Goal: Information Seeking & Learning: Check status

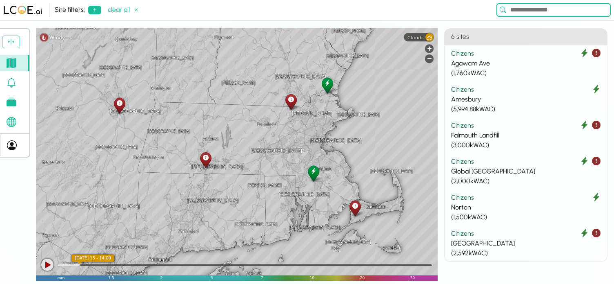
click at [11, 87] on icon at bounding box center [11, 83] width 9 height 10
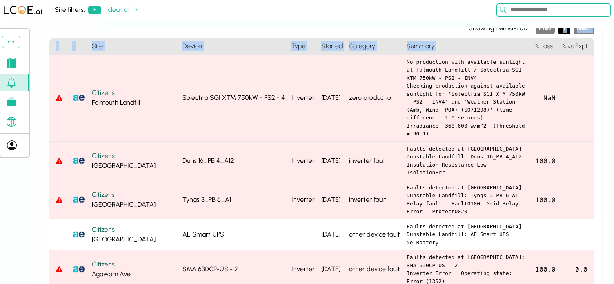
scroll to position [128, 0]
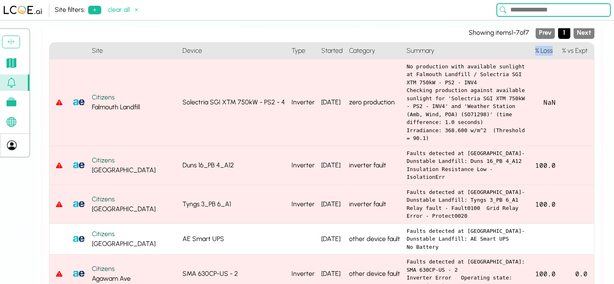
drag, startPoint x: 535, startPoint y: 31, endPoint x: 553, endPoint y: 54, distance: 29.7
click at [553, 54] on h4 "% Loss" at bounding box center [545, 50] width 27 height 17
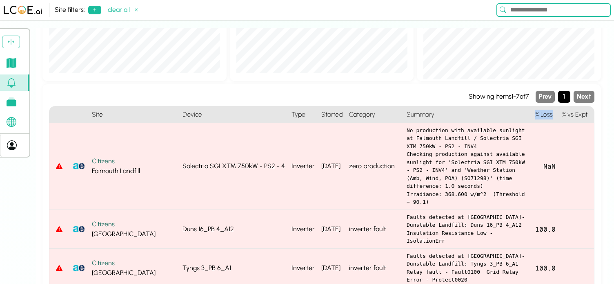
scroll to position [0, 0]
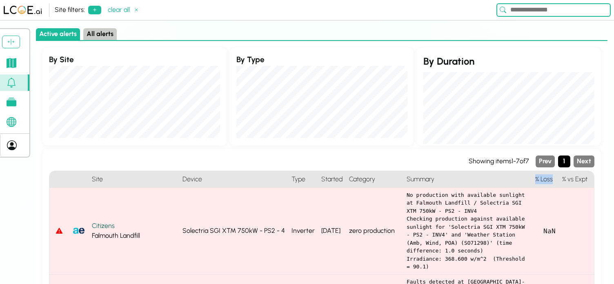
click at [96, 38] on button "All alerts" at bounding box center [99, 34] width 33 height 12
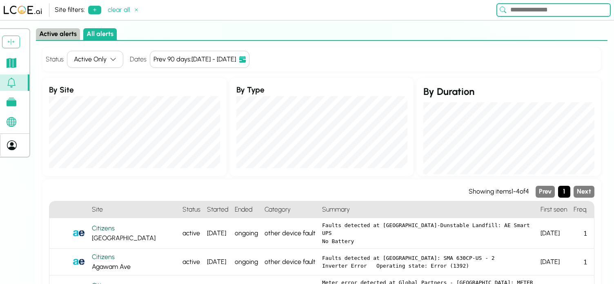
click at [104, 67] on button "Active Only" at bounding box center [95, 59] width 56 height 17
click at [96, 74] on div "All" at bounding box center [91, 76] width 49 height 12
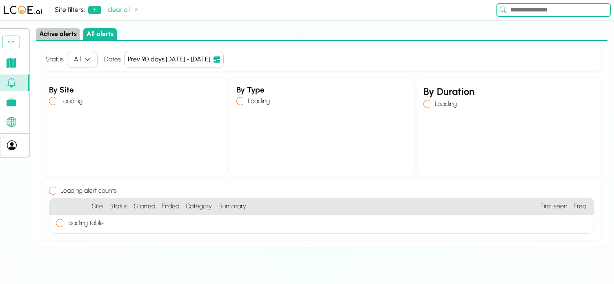
click at [61, 38] on button "Active alerts" at bounding box center [58, 34] width 44 height 12
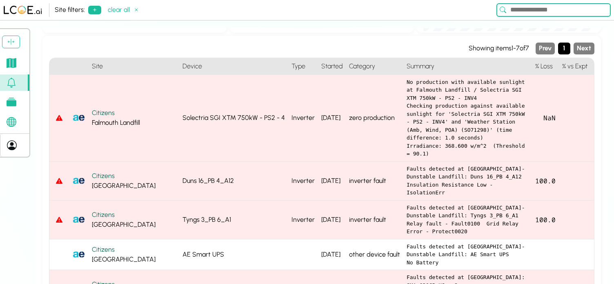
scroll to position [112, 0]
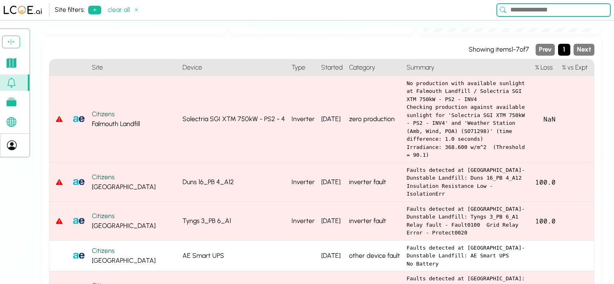
click at [15, 63] on icon at bounding box center [12, 63] width 10 height 10
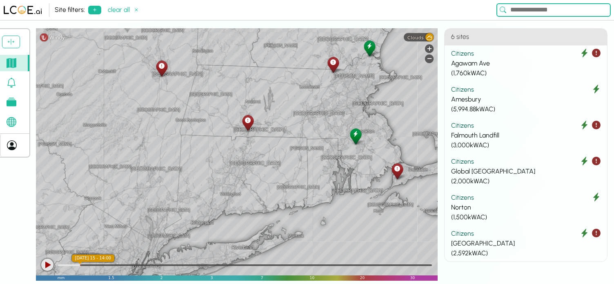
drag, startPoint x: 214, startPoint y: 194, endPoint x: 260, endPoint y: 154, distance: 61.4
click at [260, 154] on div "[GEOGRAPHIC_DATA] [GEOGRAPHIC_DATA] [GEOGRAPHIC_DATA] [GEOGRAPHIC_DATA] [GEOGRA…" at bounding box center [237, 154] width 402 height 252
drag, startPoint x: 210, startPoint y: 170, endPoint x: 368, endPoint y: 50, distance: 198.5
click at [356, 54] on div "[GEOGRAPHIC_DATA] [GEOGRAPHIC_DATA] [GEOGRAPHIC_DATA] [GEOGRAPHIC_DATA] [GEOGRA…" at bounding box center [237, 154] width 402 height 252
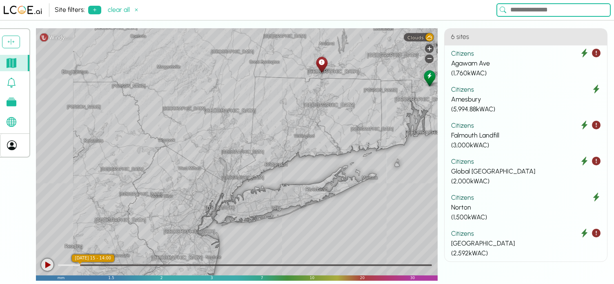
drag, startPoint x: 275, startPoint y: 112, endPoint x: 471, endPoint y: 20, distance: 216.4
click at [470, 20] on div "Site filters: clear all Account Sites W/ active alerts Off Site filters: 1 Sett…" at bounding box center [307, 142] width 614 height 284
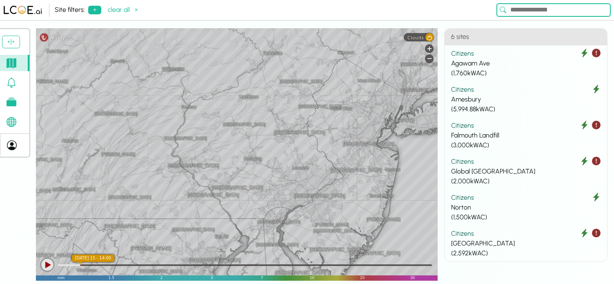
drag, startPoint x: 328, startPoint y: 134, endPoint x: 416, endPoint y: 26, distance: 139.3
click at [413, 28] on div "[GEOGRAPHIC_DATA] [GEOGRAPHIC_DATA] [GEOGRAPHIC_DATA] [GEOGRAPHIC_DATA] [GEOGRA…" at bounding box center [237, 154] width 402 height 252
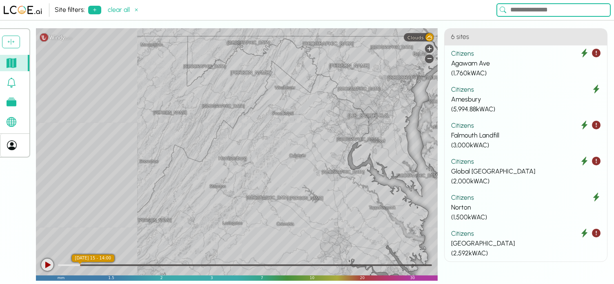
drag, startPoint x: 255, startPoint y: 134, endPoint x: 382, endPoint y: 49, distance: 152.3
click at [385, 48] on div "[GEOGRAPHIC_DATA] [GEOGRAPHIC_DATA] [GEOGRAPHIC_DATA] [GEOGRAPHIC_DATA] [GEOGRA…" at bounding box center [237, 154] width 402 height 252
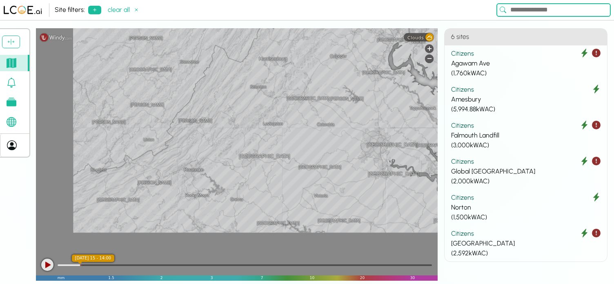
drag, startPoint x: 271, startPoint y: 185, endPoint x: 316, endPoint y: 73, distance: 120.6
click at [316, 73] on div "[GEOGRAPHIC_DATA] [GEOGRAPHIC_DATA] [GEOGRAPHIC_DATA] [GEOGRAPHIC_DATA] [GEOGRA…" at bounding box center [237, 154] width 402 height 252
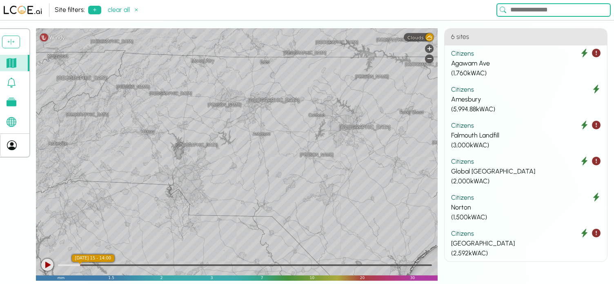
drag, startPoint x: 206, startPoint y: 230, endPoint x: 263, endPoint y: 56, distance: 183.4
click at [263, 56] on div "[GEOGRAPHIC_DATA] [GEOGRAPHIC_DATA] [GEOGRAPHIC_DATA] [GEOGRAPHIC_DATA] [GEOGRA…" at bounding box center [237, 154] width 402 height 252
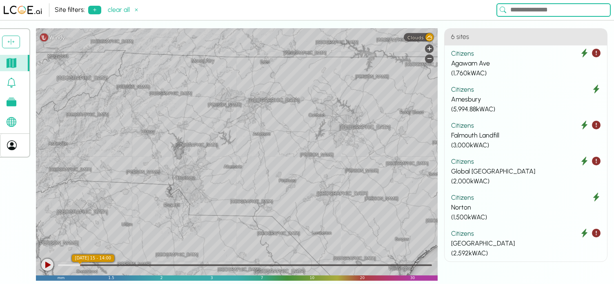
drag, startPoint x: 225, startPoint y: 178, endPoint x: 311, endPoint y: 65, distance: 141.1
click at [311, 65] on div "[PERSON_NAME] [GEOGRAPHIC_DATA] [GEOGRAPHIC_DATA] [GEOGRAPHIC_DATA] [GEOGRAPHIC…" at bounding box center [237, 154] width 402 height 252
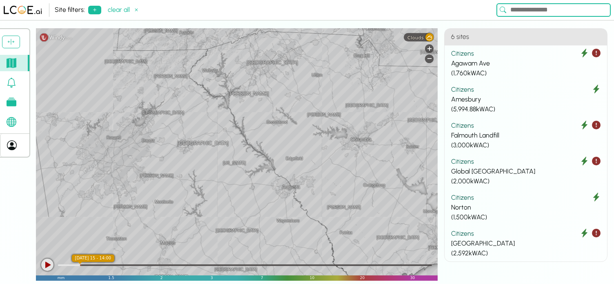
drag, startPoint x: 240, startPoint y: 186, endPoint x: 371, endPoint y: 123, distance: 144.9
click at [371, 123] on div "Riverhead Neptune Toms River [GEOGRAPHIC_DATA] [GEOGRAPHIC_DATA] [US_STATE] [GE…" at bounding box center [237, 154] width 402 height 252
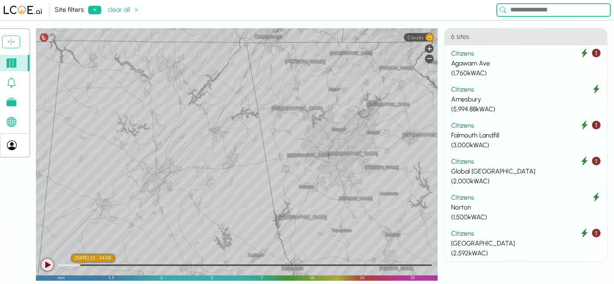
drag, startPoint x: 255, startPoint y: 115, endPoint x: 423, endPoint y: 107, distance: 168.1
click at [423, 107] on div "Centreville [GEOGRAPHIC_DATA] [GEOGRAPHIC_DATA] [US_STATE][GEOGRAPHIC_DATA] [GE…" at bounding box center [237, 154] width 402 height 252
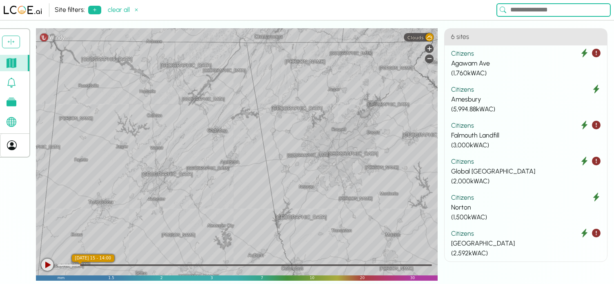
drag, startPoint x: 397, startPoint y: 115, endPoint x: 279, endPoint y: 123, distance: 119.2
click at [279, 123] on div "[GEOGRAPHIC_DATA] Front [GEOGRAPHIC_DATA][PERSON_NAME] [GEOGRAPHIC_DATA] [GEOGR…" at bounding box center [237, 154] width 402 height 252
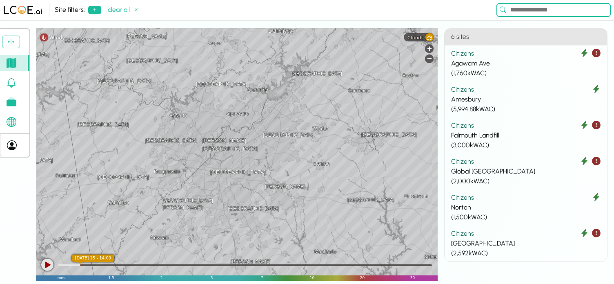
click at [19, 84] on link at bounding box center [14, 82] width 29 height 16
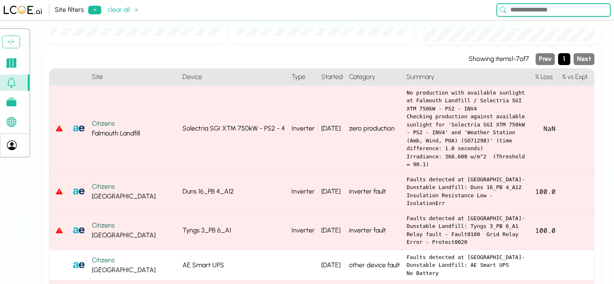
scroll to position [94, 0]
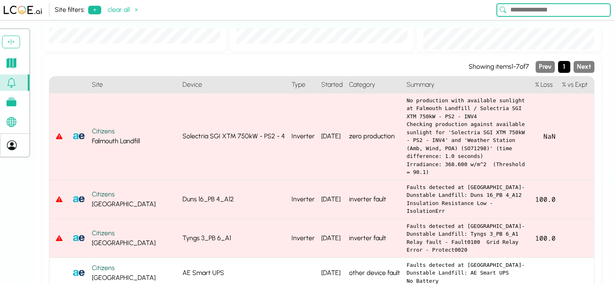
click at [11, 66] on icon at bounding box center [12, 63] width 10 height 10
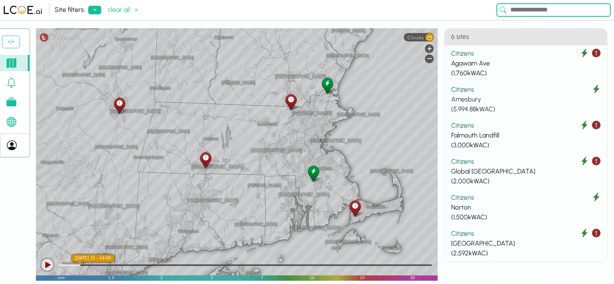
click at [489, 92] on div "Citizens" at bounding box center [526, 90] width 150 height 10
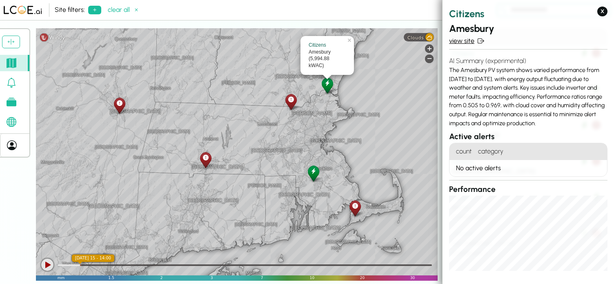
click at [465, 44] on link "view site" at bounding box center [528, 41] width 158 height 10
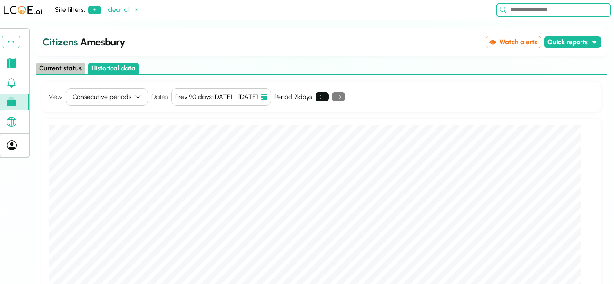
scroll to position [6, 0]
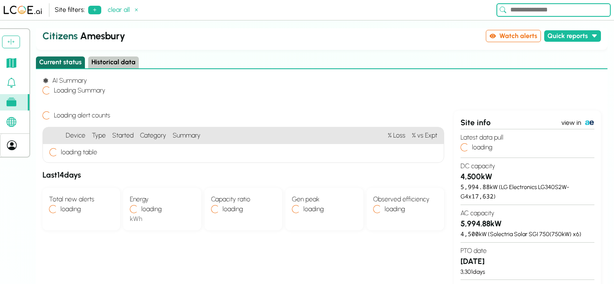
click at [58, 65] on button "Current status" at bounding box center [60, 62] width 49 height 12
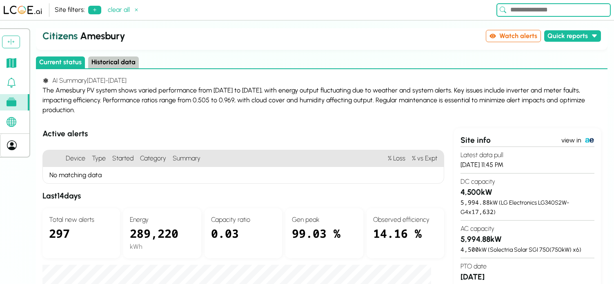
scroll to position [11, 0]
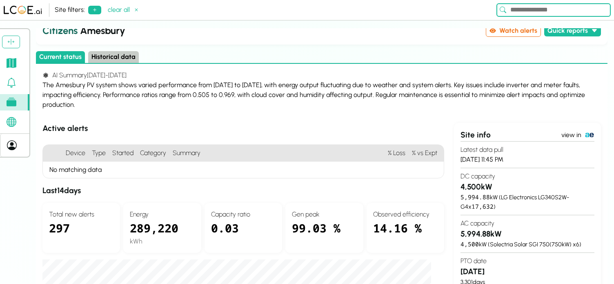
click at [20, 68] on link at bounding box center [14, 63] width 29 height 16
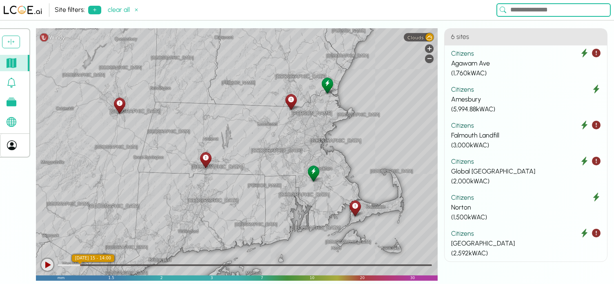
click at [206, 160] on icon at bounding box center [206, 157] width 6 height 9
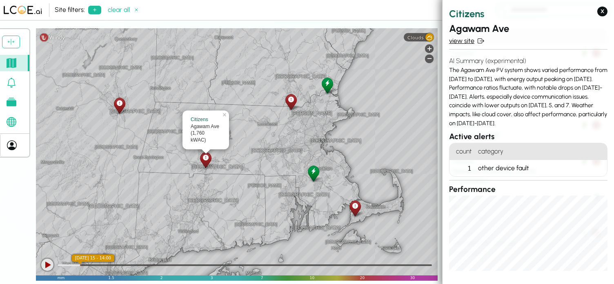
click at [466, 38] on link "view site" at bounding box center [528, 41] width 158 height 10
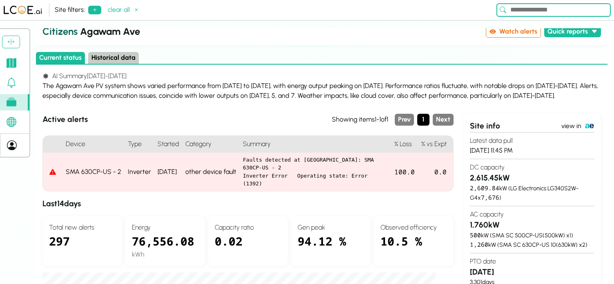
scroll to position [20, 0]
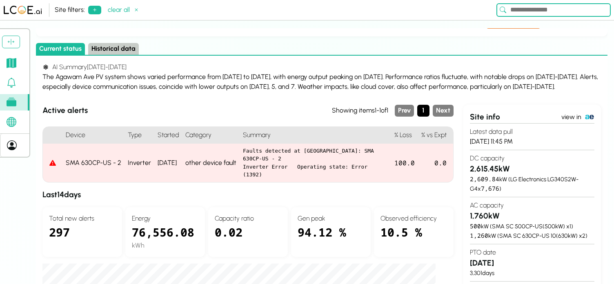
click at [282, 166] on pre "Faults detected at [GEOGRAPHIC_DATA]: SMA 630CP-US - 2 Inverter Error Operating…" at bounding box center [315, 163] width 145 height 32
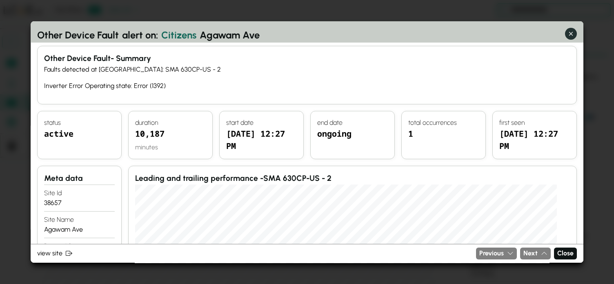
click at [572, 36] on icon "button" at bounding box center [571, 33] width 9 height 9
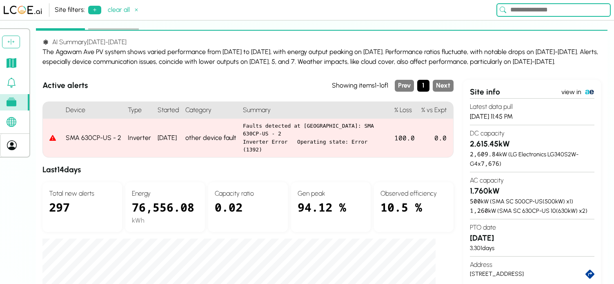
scroll to position [28, 0]
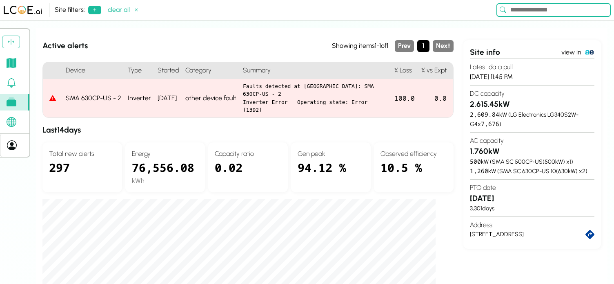
scroll to position [0, 0]
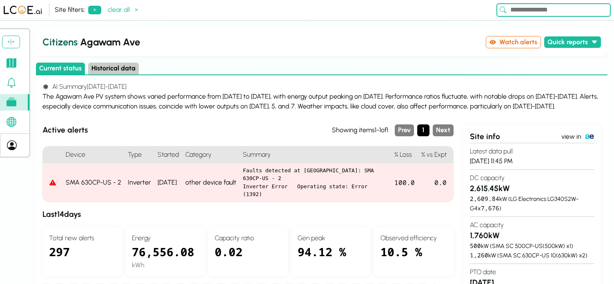
click at [20, 125] on link at bounding box center [14, 122] width 29 height 16
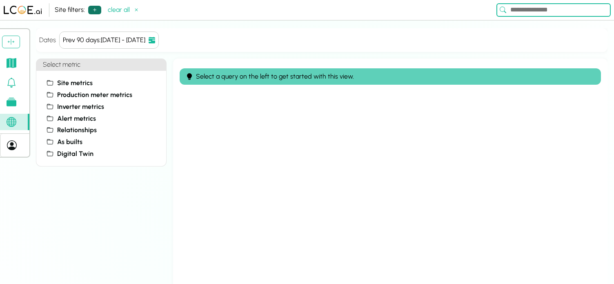
click at [88, 11] on button at bounding box center [94, 10] width 13 height 9
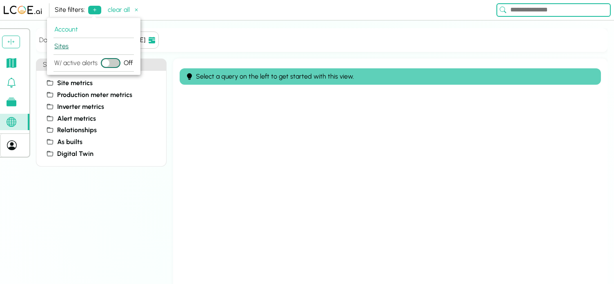
click at [66, 46] on button "Sites" at bounding box center [94, 46] width 80 height 17
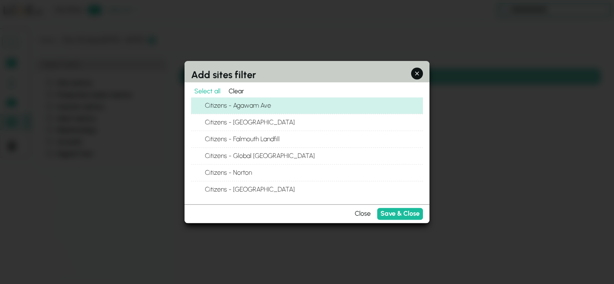
click at [225, 105] on label "Citizens - Agawam Ave" at bounding box center [313, 105] width 219 height 16
click at [201, 105] on button "Citizens - Agawam Ave" at bounding box center [196, 105] width 10 height 10
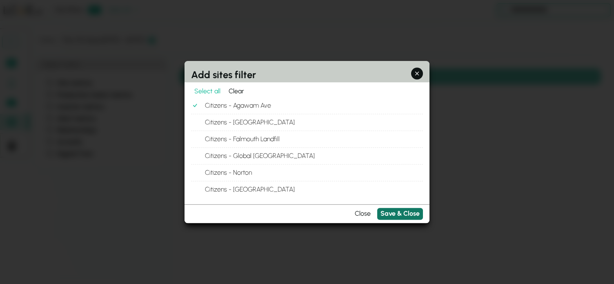
click at [393, 217] on button "Save & Close" at bounding box center [400, 214] width 46 height 12
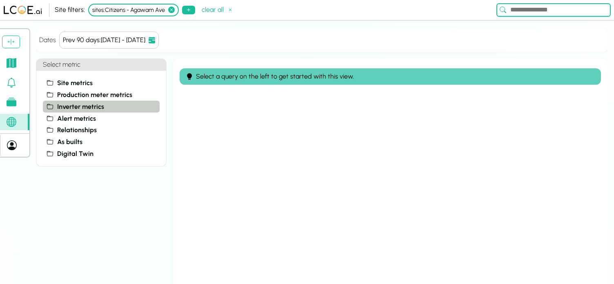
click at [58, 105] on span "Inverter metrics" at bounding box center [80, 107] width 47 height 10
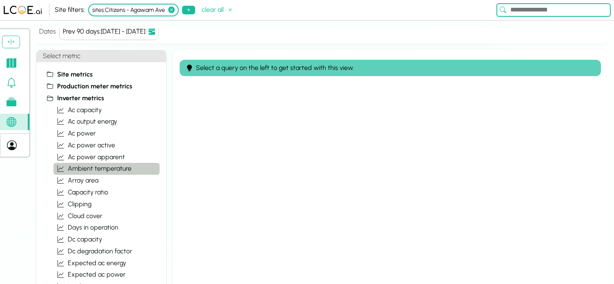
scroll to position [11, 0]
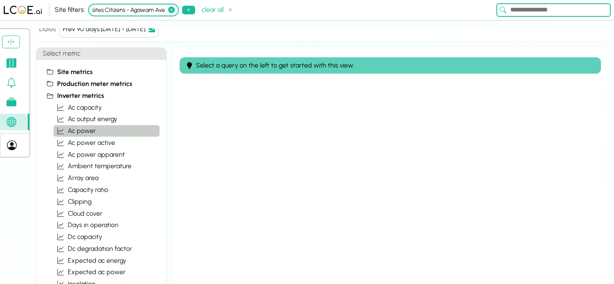
click at [85, 133] on span "ac power" at bounding box center [82, 131] width 28 height 10
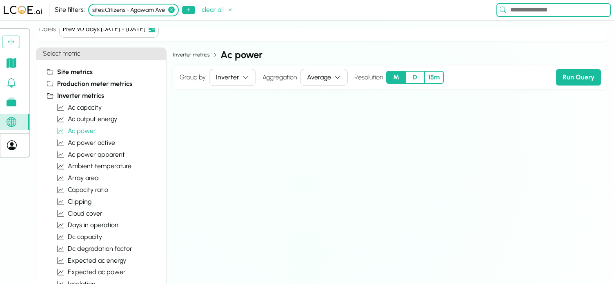
click at [414, 78] on button "D" at bounding box center [415, 77] width 19 height 13
click at [331, 77] on button "Average" at bounding box center [324, 77] width 48 height 17
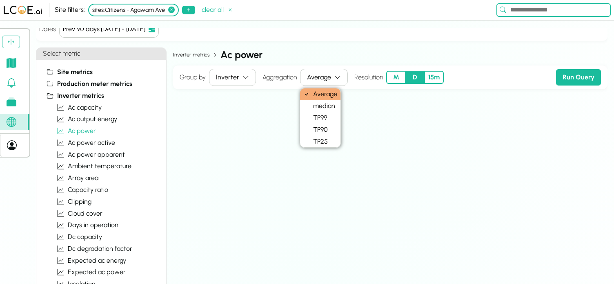
click at [356, 55] on div "Inverter metrics ac power" at bounding box center [390, 54] width 435 height 15
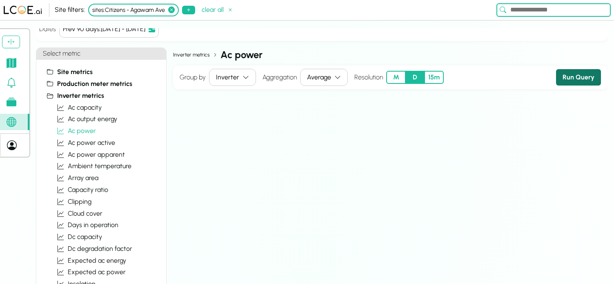
click at [582, 76] on button "Run Query" at bounding box center [578, 77] width 45 height 16
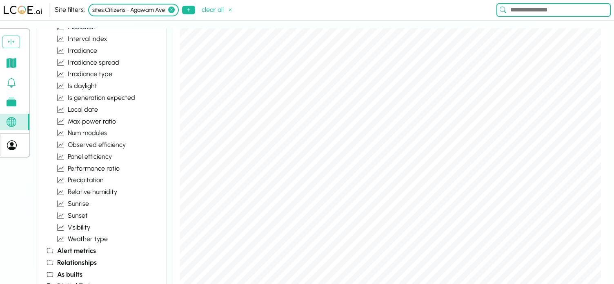
scroll to position [284, 0]
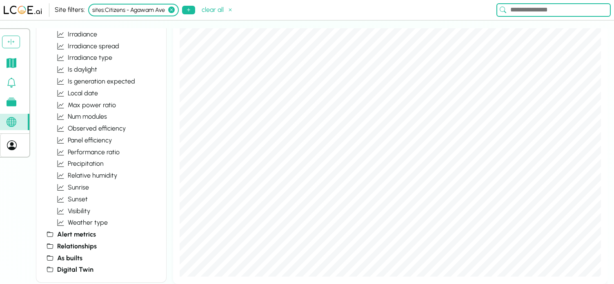
click at [175, 9] on icon at bounding box center [171, 10] width 7 height 7
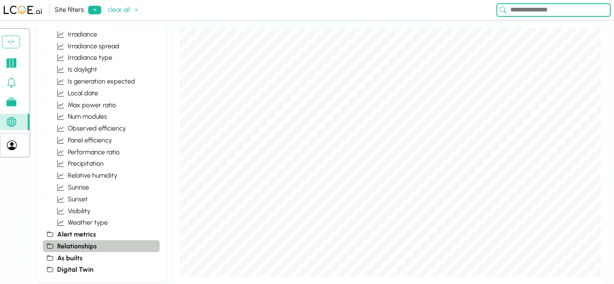
click at [89, 245] on span "Relationships" at bounding box center [77, 246] width 40 height 10
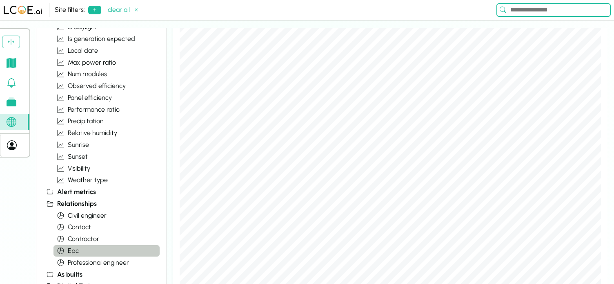
scroll to position [341, 0]
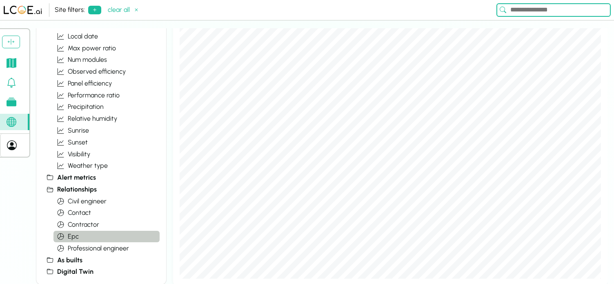
click at [99, 236] on button "epc" at bounding box center [107, 236] width 106 height 12
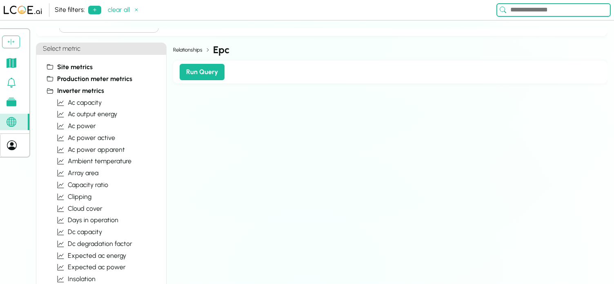
scroll to position [0, 0]
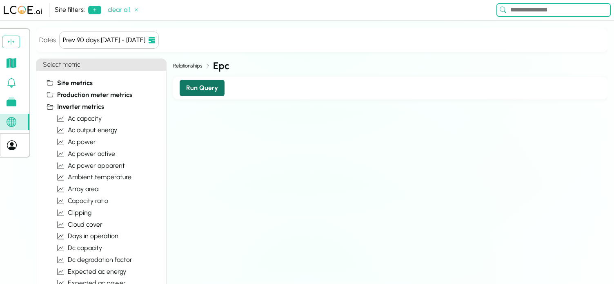
click at [208, 89] on button "Run Query" at bounding box center [202, 88] width 45 height 16
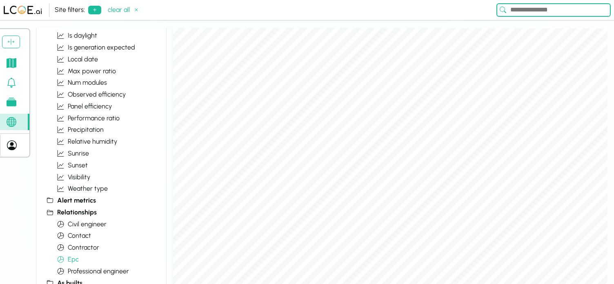
scroll to position [342, 0]
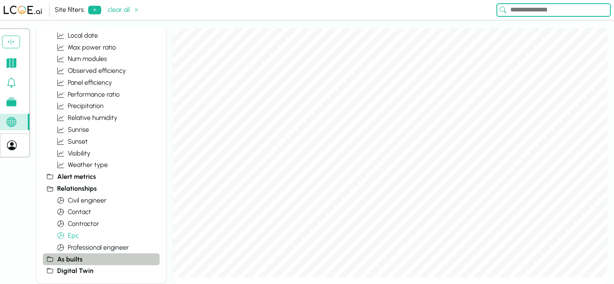
click at [66, 256] on span "As builts" at bounding box center [69, 259] width 25 height 10
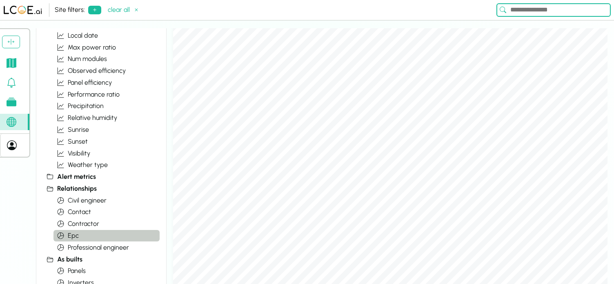
scroll to position [365, 0]
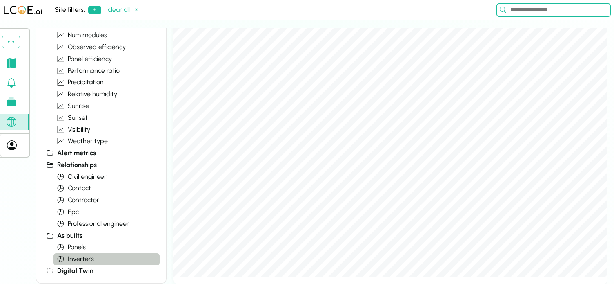
click at [86, 259] on span "Inverters" at bounding box center [81, 259] width 26 height 10
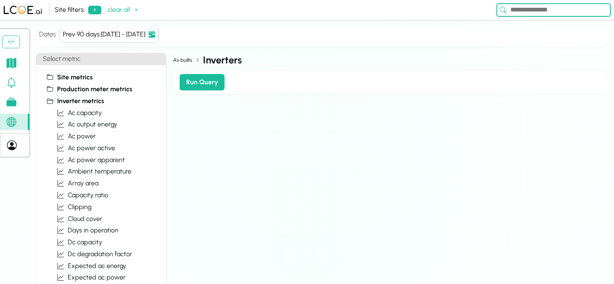
scroll to position [0, 0]
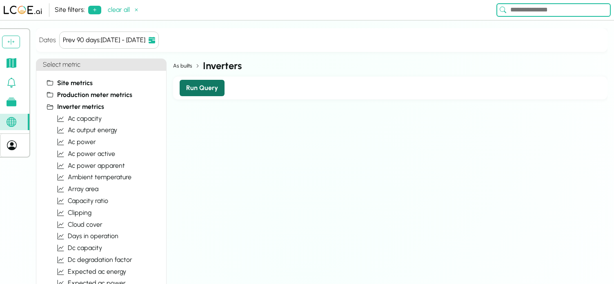
click at [202, 87] on button "Run Query" at bounding box center [202, 88] width 45 height 16
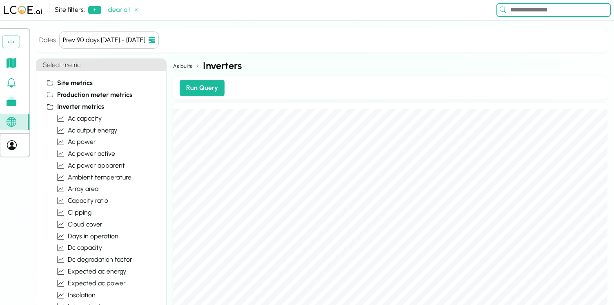
click at [13, 64] on icon at bounding box center [12, 63] width 10 height 10
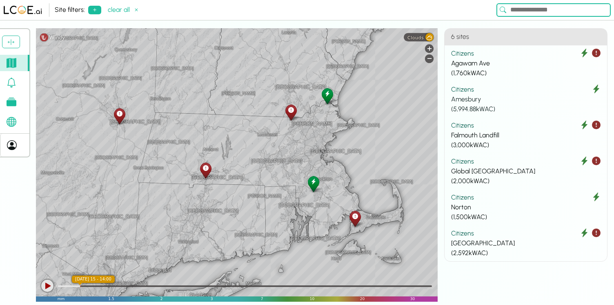
click at [500, 101] on div "Amesbury" at bounding box center [526, 99] width 150 height 10
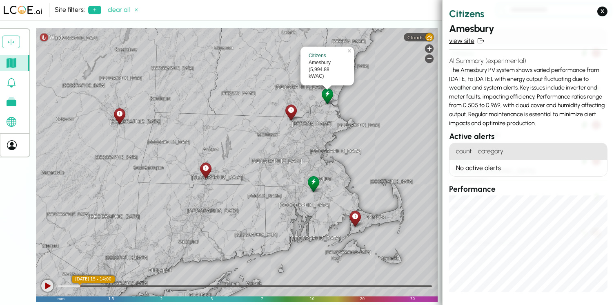
click at [460, 41] on link "view site" at bounding box center [528, 41] width 158 height 10
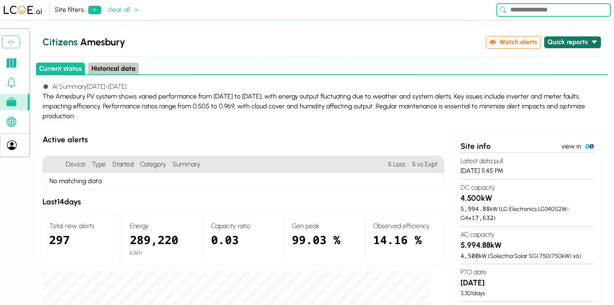
drag, startPoint x: 588, startPoint y: 39, endPoint x: 592, endPoint y: 44, distance: 5.8
click at [588, 39] on button "Quick reports" at bounding box center [573, 42] width 57 height 12
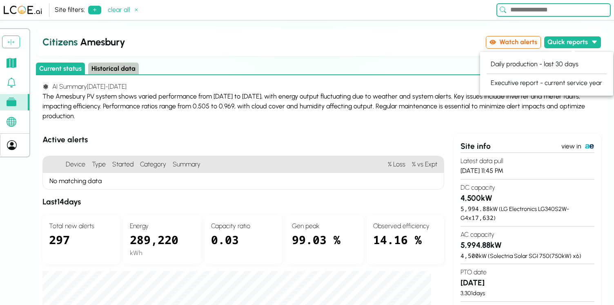
click at [306, 102] on div "The Amesbury PV system shows varied performance from [DATE] to [DATE], with ene…" at bounding box center [321, 106] width 559 height 29
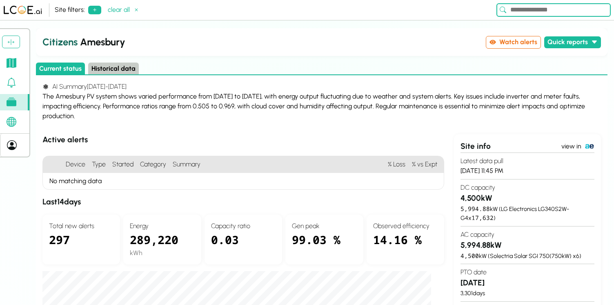
click at [306, 102] on div "The Amesbury PV system shows varied performance from [DATE] to [DATE], with ene…" at bounding box center [321, 106] width 559 height 29
click at [367, 97] on div "The Amesbury PV system shows varied performance from [DATE] to [DATE], with ene…" at bounding box center [321, 106] width 559 height 29
click at [186, 112] on div "The Amesbury PV system shows varied performance from [DATE] to [DATE], with ene…" at bounding box center [321, 106] width 559 height 29
click at [206, 107] on div "The Amesbury PV system shows varied performance from [DATE] to [DATE], with ene…" at bounding box center [321, 106] width 559 height 29
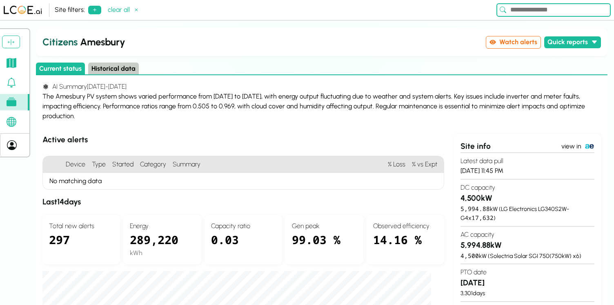
click at [366, 107] on div "The Amesbury PV system shows varied performance from [DATE] to [DATE], with ene…" at bounding box center [321, 106] width 559 height 29
click at [11, 64] on icon at bounding box center [12, 63] width 10 height 10
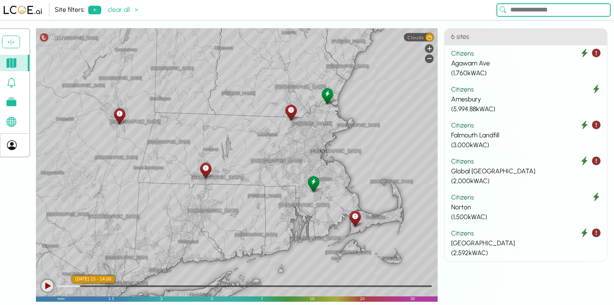
click at [14, 146] on icon at bounding box center [12, 145] width 10 height 10
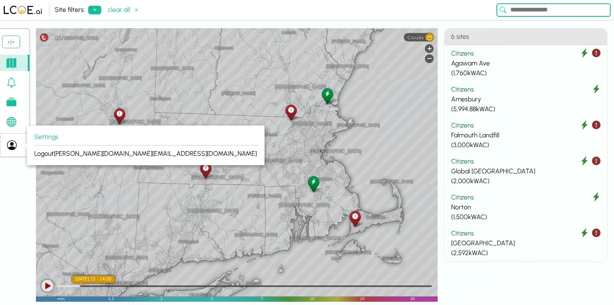
click at [89, 92] on div "[GEOGRAPHIC_DATA] [GEOGRAPHIC_DATA] [GEOGRAPHIC_DATA] [GEOGRAPHIC_DATA] [GEOGRA…" at bounding box center [237, 164] width 402 height 273
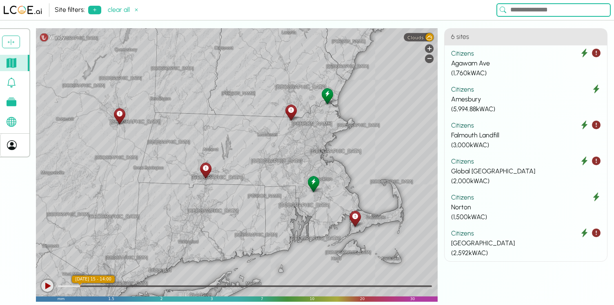
click at [268, 20] on div "Site filters: clear all" at bounding box center [307, 10] width 614 height 20
click at [483, 103] on div "Amesbury" at bounding box center [526, 99] width 150 height 10
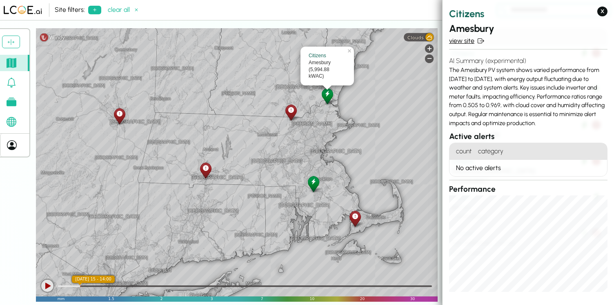
click at [464, 42] on link "view site" at bounding box center [528, 41] width 158 height 10
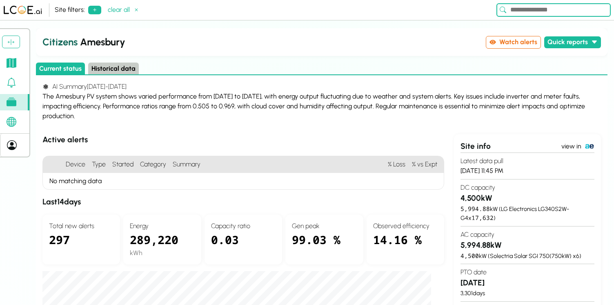
scroll to position [371, 0]
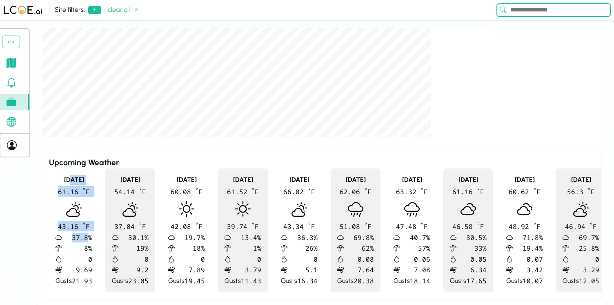
drag, startPoint x: 63, startPoint y: 178, endPoint x: 86, endPoint y: 239, distance: 65.0
click at [86, 239] on div "[DATE] 61.16 º F 43.16 º F 37.8 % 8 % 0 9.69 Gusts 21.93" at bounding box center [74, 229] width 50 height 123
click at [86, 239] on div "37.8 %" at bounding box center [77, 237] width 30 height 10
drag, startPoint x: 56, startPoint y: 179, endPoint x: 95, endPoint y: 283, distance: 111.1
click at [95, 283] on div "[DATE] 61.16 º F 43.16 º F 37.8 % 8 % 0 9.69 Gusts 21.93" at bounding box center [74, 229] width 50 height 123
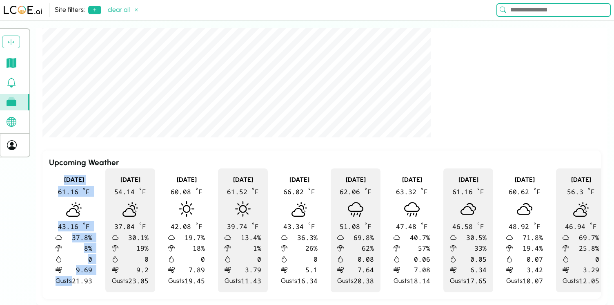
click at [87, 248] on span "8 %" at bounding box center [77, 248] width 30 height 10
